Goal: Transaction & Acquisition: Subscribe to service/newsletter

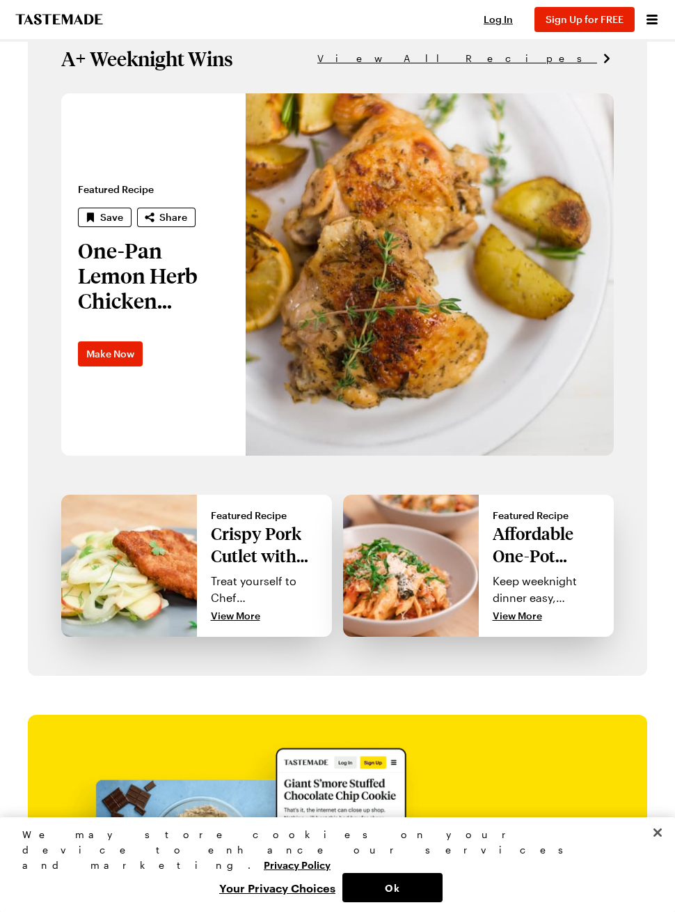
scroll to position [799, 0]
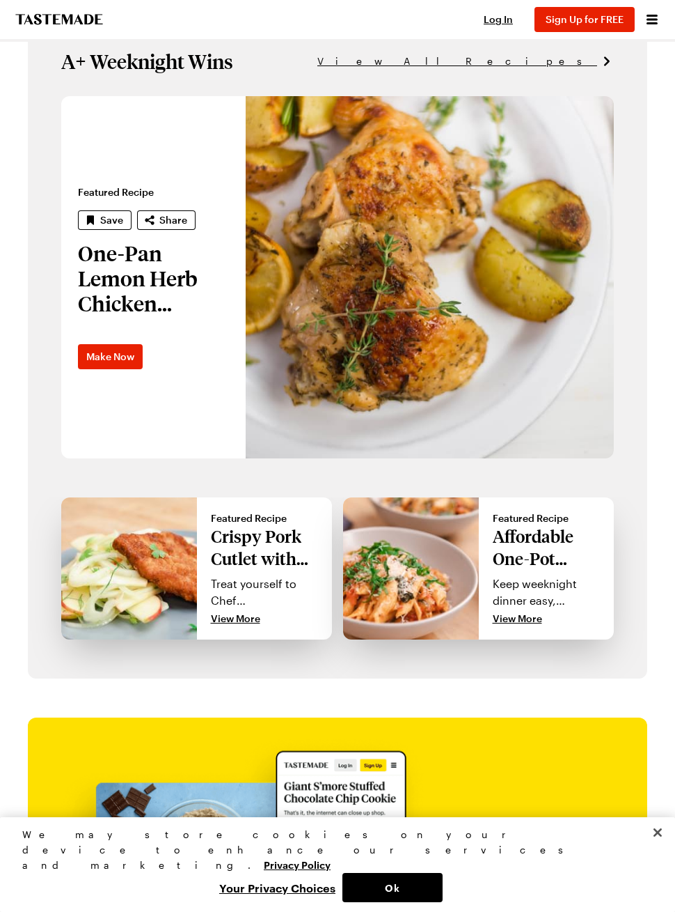
click at [561, 549] on p "Affordable One-Pot Penne Pasta" at bounding box center [547, 547] width 108 height 45
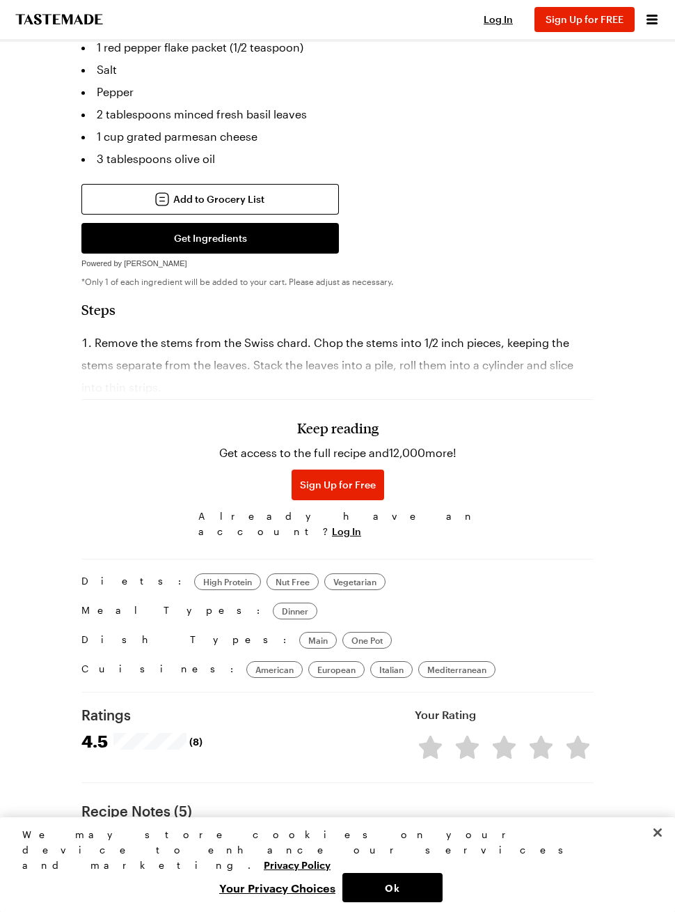
scroll to position [930, 0]
click at [557, 388] on div "Keep reading Get access to the full recipe and 12,000 more! Sign Up for Free Al…" at bounding box center [337, 447] width 513 height 194
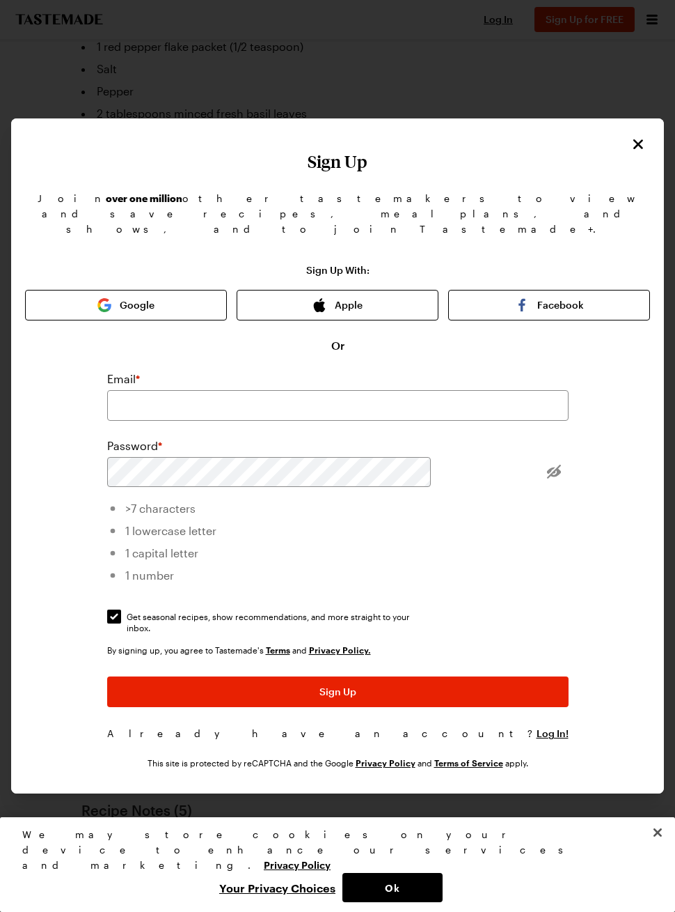
click at [572, 153] on div "Sign Up Join over one million other tastemakers to view and save recipes, meal …" at bounding box center [337, 455] width 653 height 675
click at [634, 149] on icon "Close" at bounding box center [639, 144] width 10 height 10
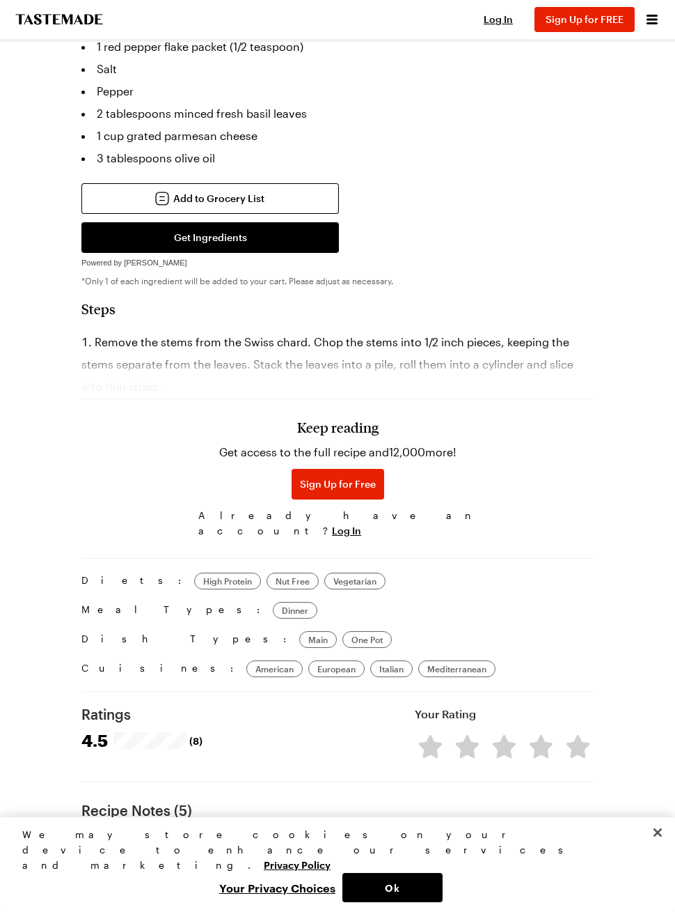
click at [349, 435] on h3 "Keep reading" at bounding box center [337, 427] width 81 height 17
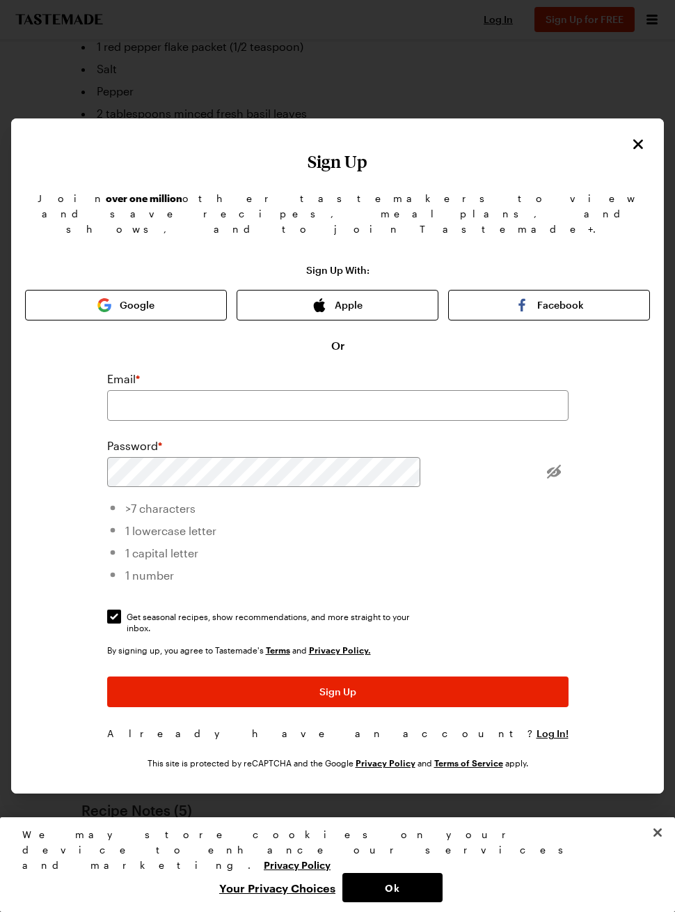
click at [600, 143] on div "Sign Up Join over one million other tastemakers to view and save recipes, meal …" at bounding box center [337, 455] width 653 height 674
click at [630, 150] on icon "Close" at bounding box center [638, 144] width 17 height 17
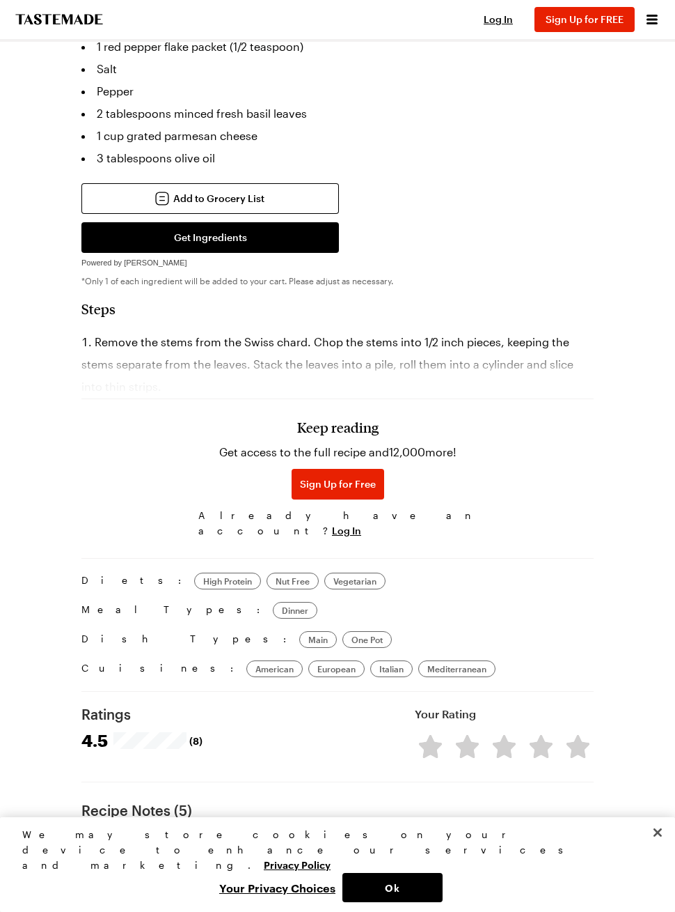
click at [343, 491] on span "Sign Up for Free" at bounding box center [338, 484] width 76 height 14
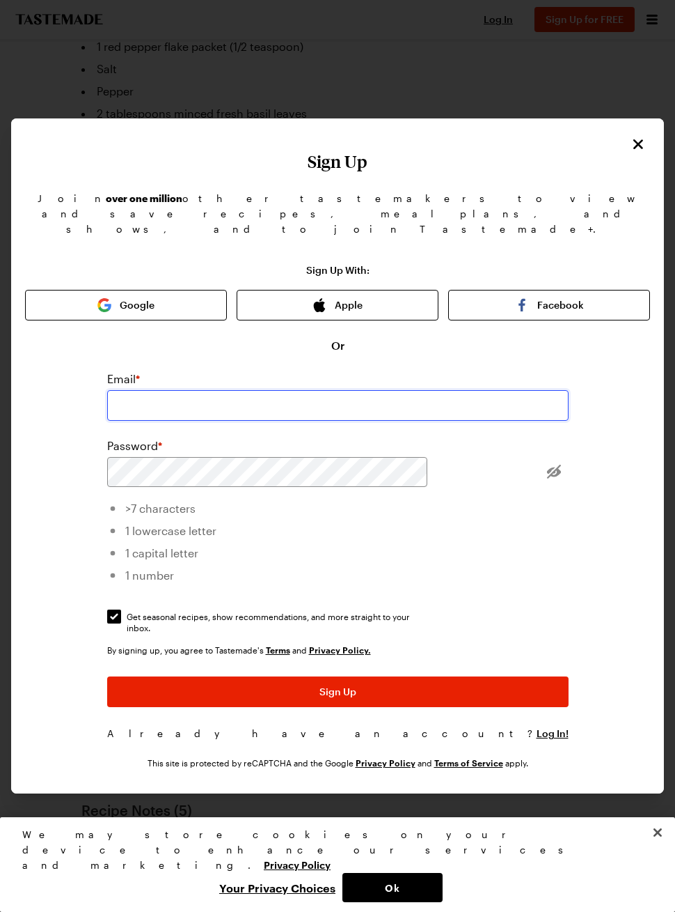
click at [421, 390] on input "email" at bounding box center [338, 405] width 462 height 31
type input "[EMAIL_ADDRESS][DOMAIN_NAME]"
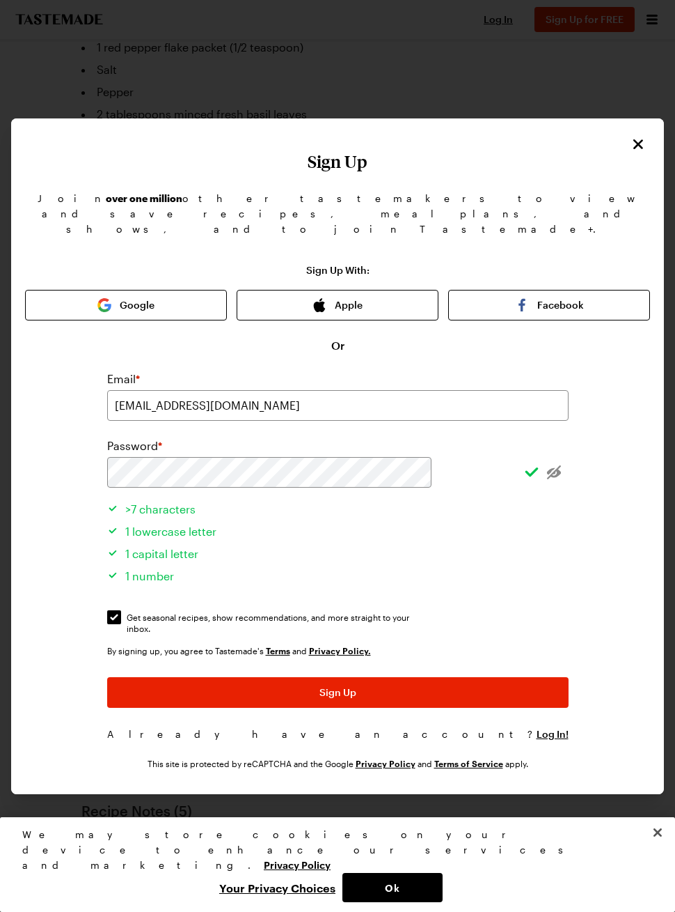
click at [361, 677] on button "Sign Up" at bounding box center [338, 692] width 462 height 31
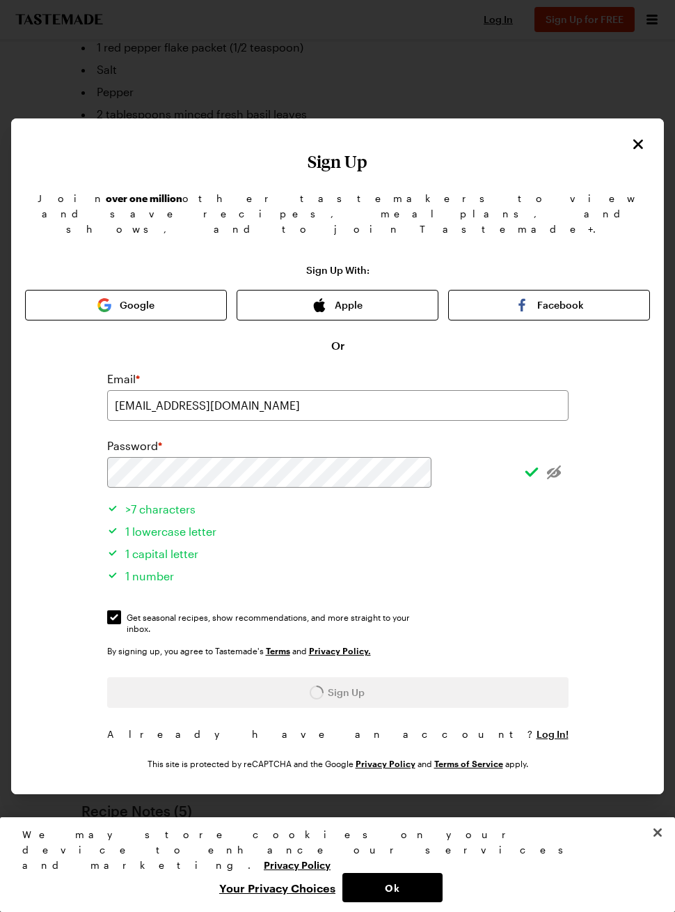
scroll to position [930, 0]
click at [361, 677] on div "Sign Up" at bounding box center [338, 692] width 462 height 31
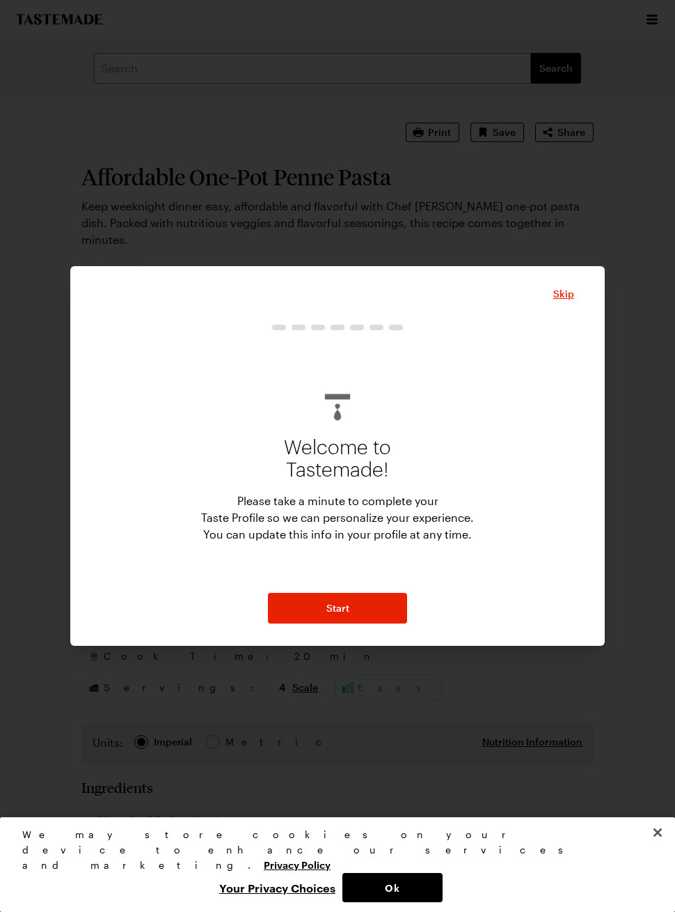
click at [579, 302] on div "Skip Welcome to Tastemade! Please take a minute to complete your Taste Profile …" at bounding box center [337, 456] width 535 height 380
click at [564, 301] on span "Skip" at bounding box center [564, 294] width 21 height 14
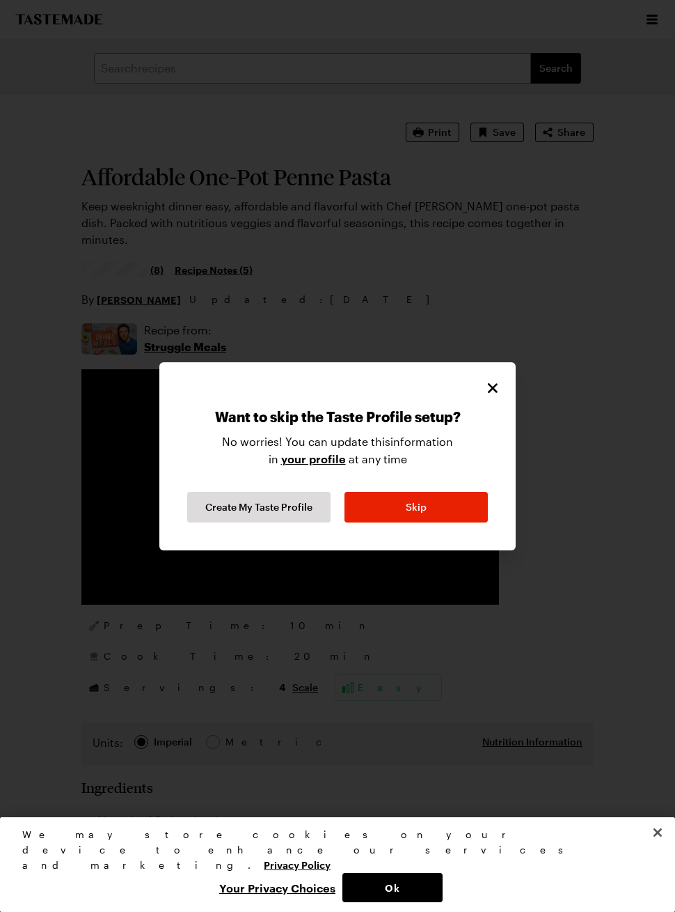
click at [422, 514] on span "Skip" at bounding box center [416, 507] width 21 height 14
type textarea "x"
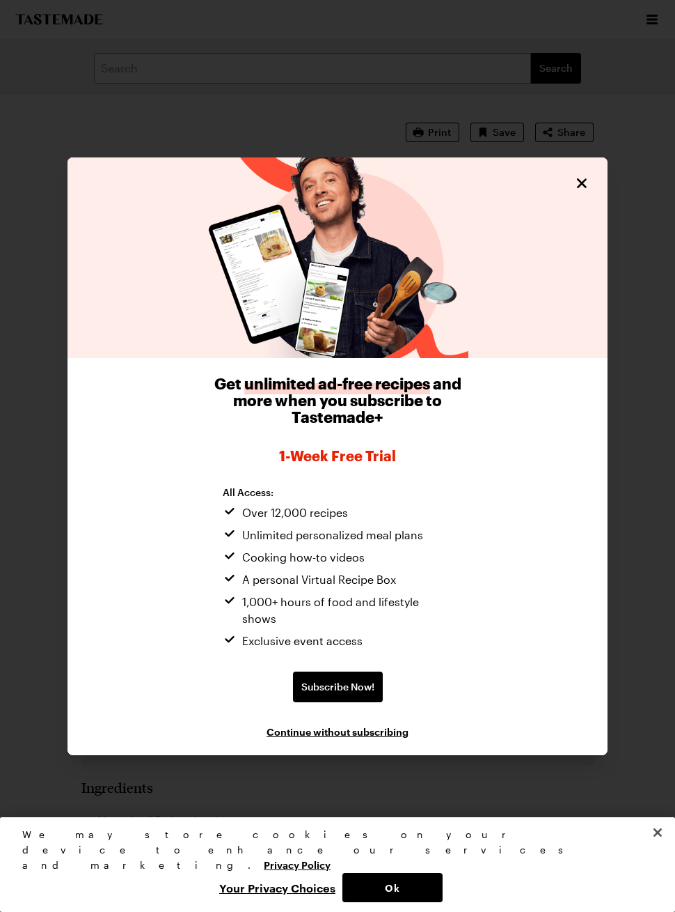
click at [359, 689] on span "Subscribe Now!" at bounding box center [338, 687] width 73 height 14
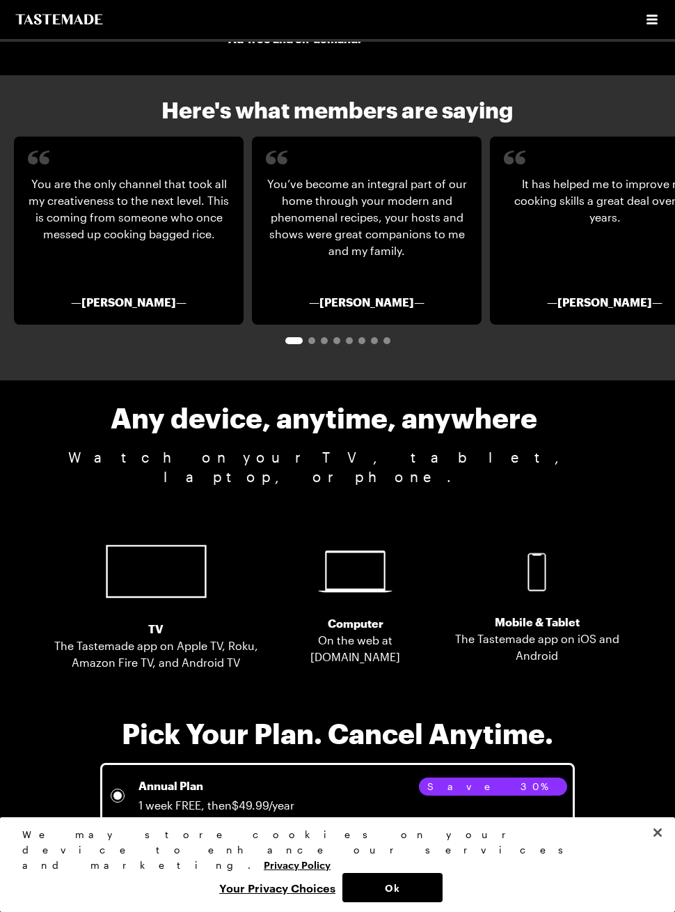
scroll to position [2612, 0]
